Goal: Learn about a topic: Learn about a topic

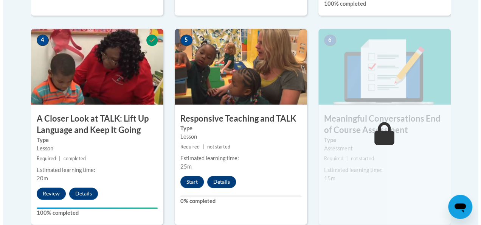
scroll to position [451, 0]
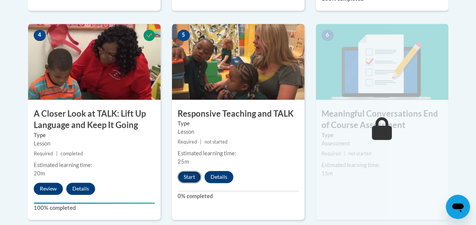
click at [191, 174] on button "Start" at bounding box center [188, 177] width 23 height 12
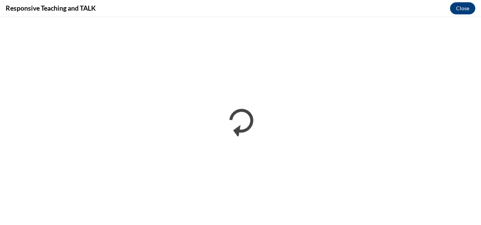
scroll to position [0, 0]
